Goal: Task Accomplishment & Management: Use online tool/utility

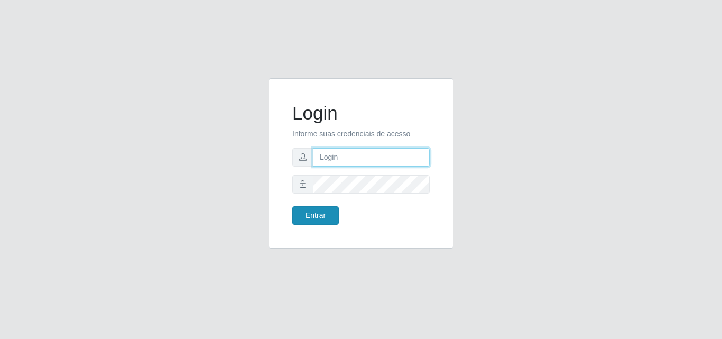
type input "[EMAIL_ADDRESS][DOMAIN_NAME]"
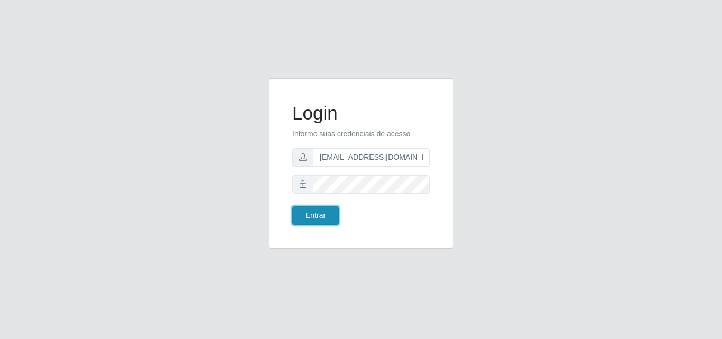
click at [314, 216] on button "Entrar" at bounding box center [315, 215] width 47 height 19
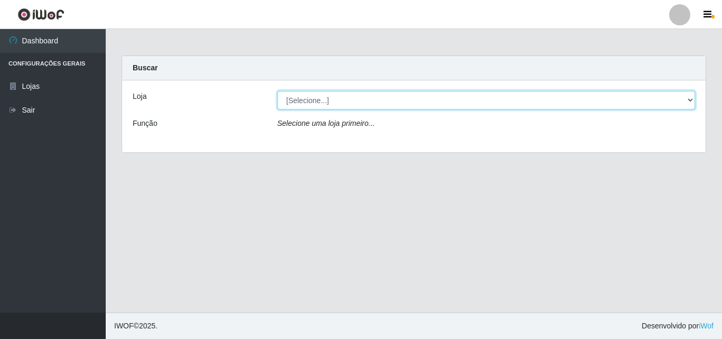
click at [520, 106] on select "[Selecione...] Rede Potiguar 1 - Macaíba" at bounding box center [487, 100] width 418 height 19
select select "100"
click at [278, 91] on select "[Selecione...] Rede Potiguar 1 - Macaíba" at bounding box center [487, 100] width 418 height 19
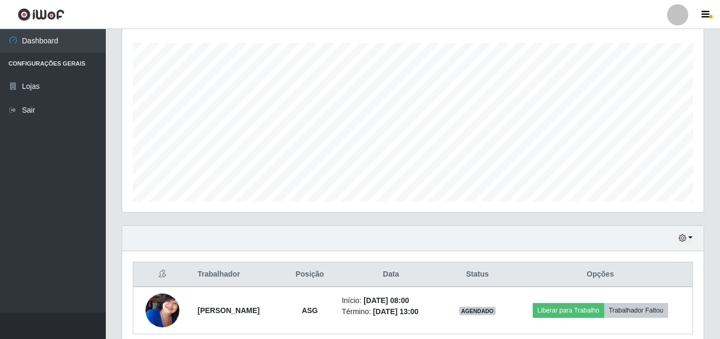
scroll to position [169, 0]
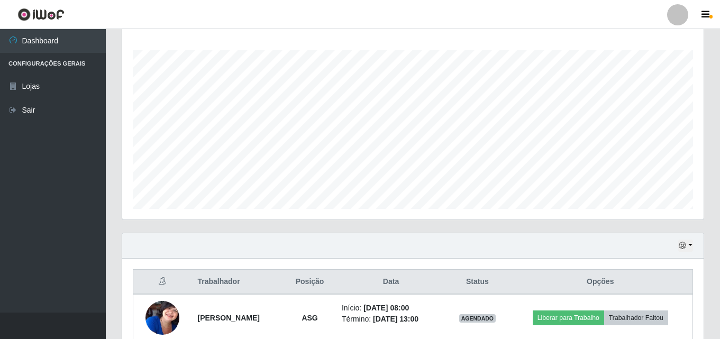
click at [335, 289] on th "Posição" at bounding box center [309, 282] width 51 height 25
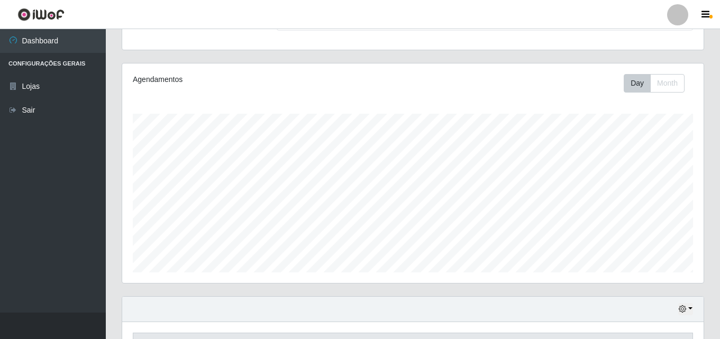
scroll to position [222, 0]
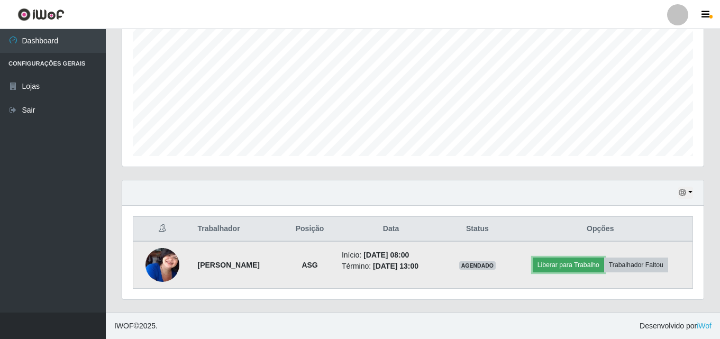
click at [579, 261] on button "Liberar para Trabalho" at bounding box center [567, 265] width 71 height 15
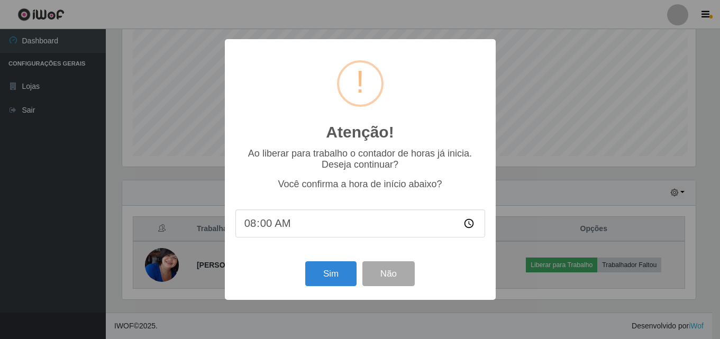
scroll to position [219, 576]
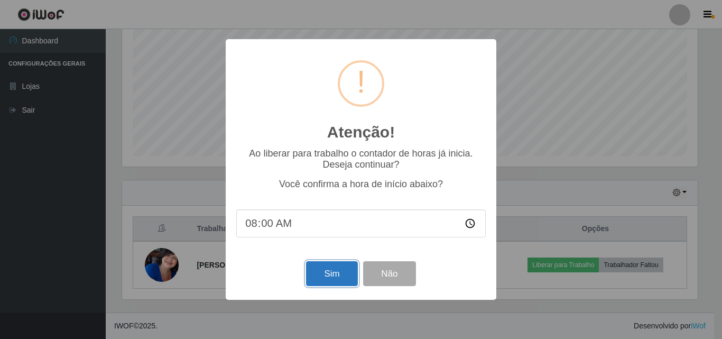
click at [322, 280] on button "Sim" at bounding box center [331, 273] width 51 height 25
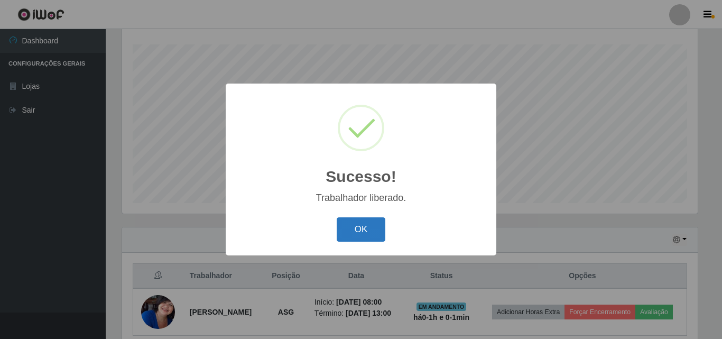
click at [365, 222] on button "OK" at bounding box center [361, 229] width 49 height 25
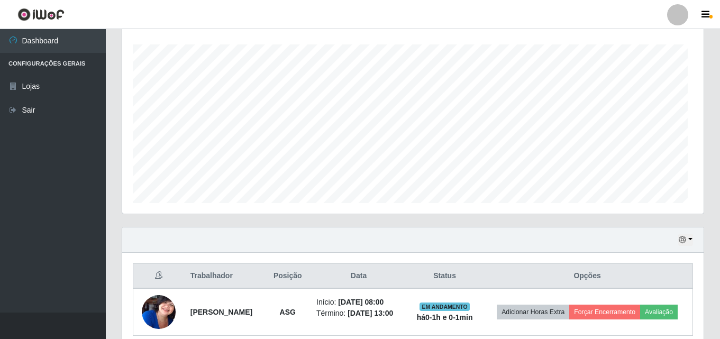
scroll to position [219, 581]
